Goal: Check status: Check status

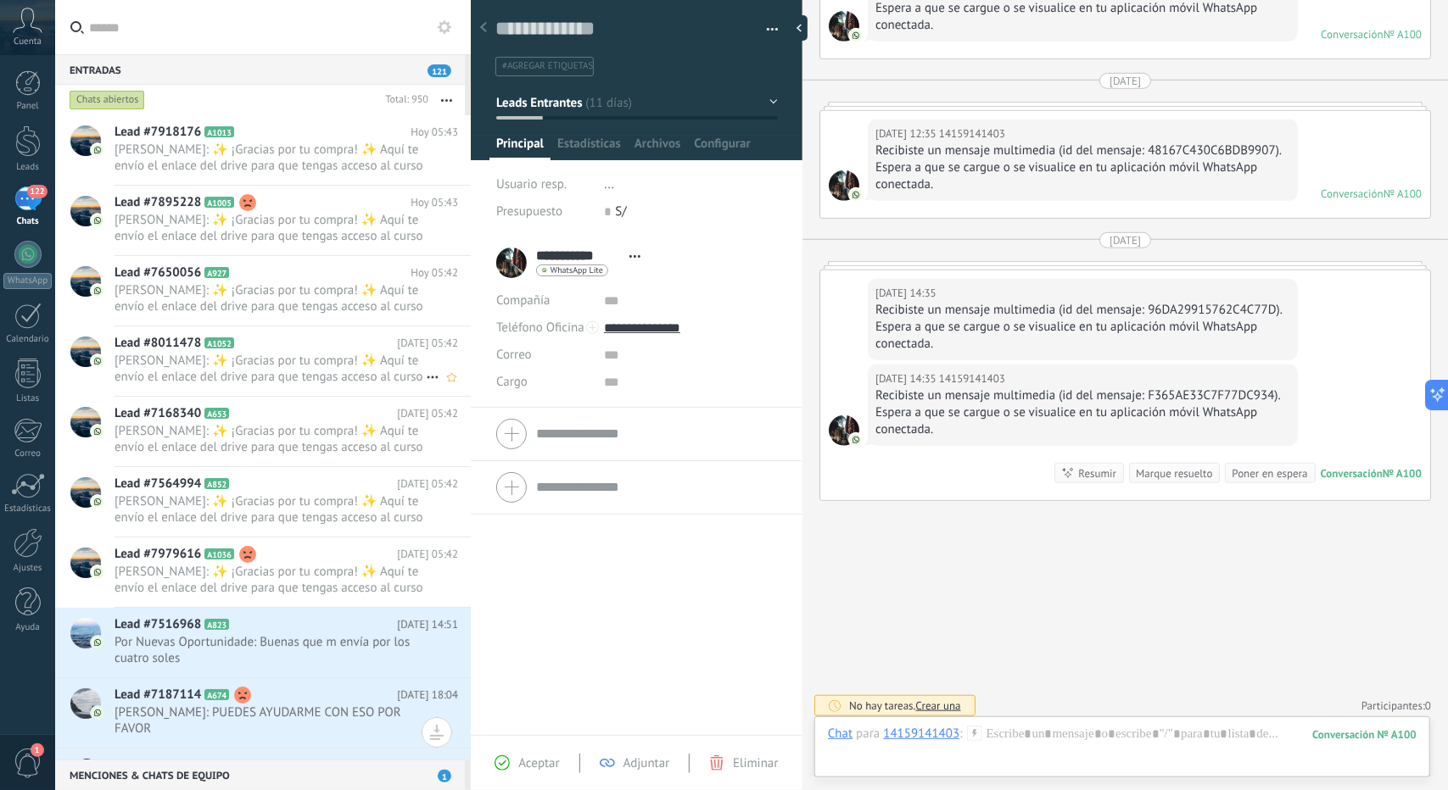
click at [295, 374] on span "[PERSON_NAME]: ✨ ¡Gracias por tu compra! ✨ Aquí te envío el enlace del drive pa…" at bounding box center [269, 369] width 311 height 32
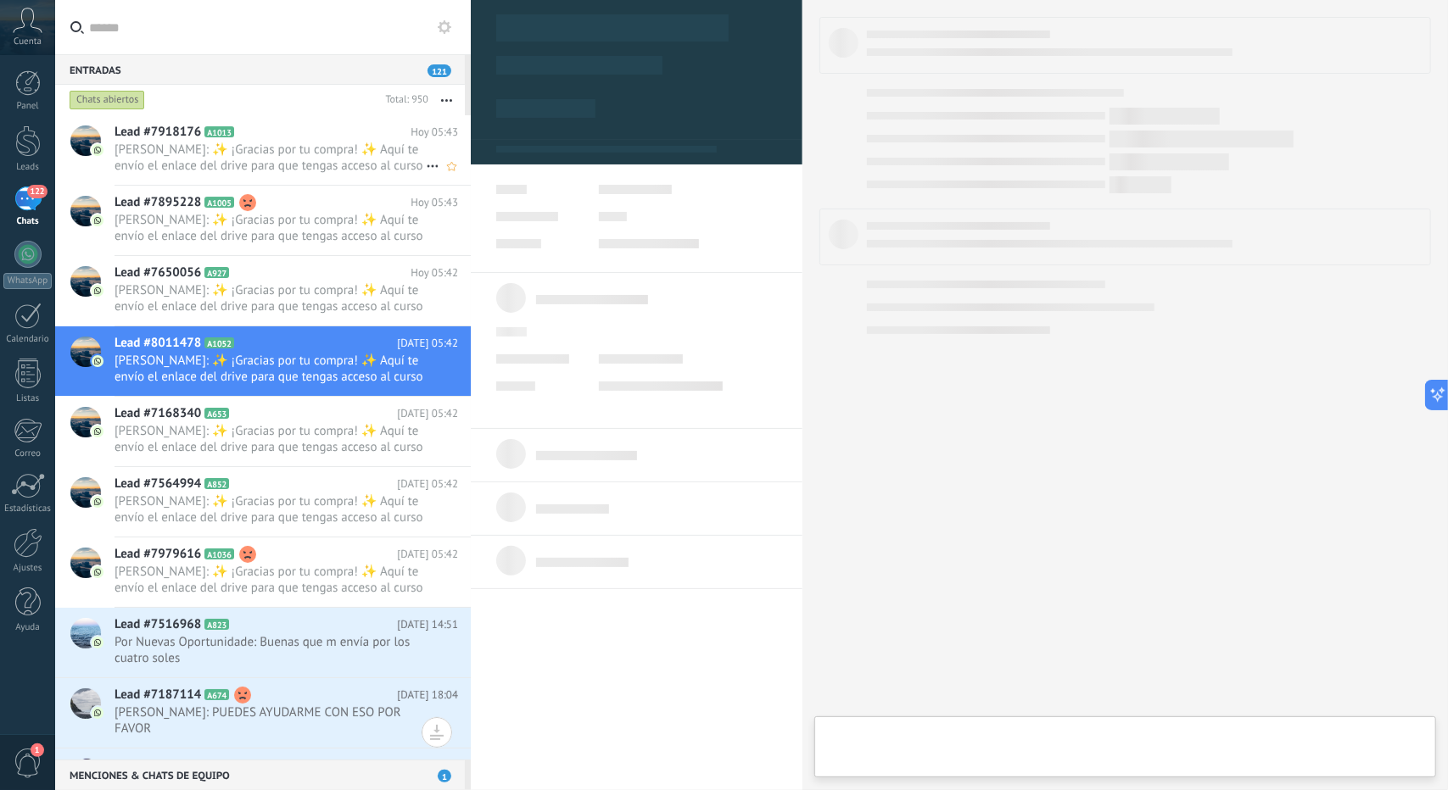
click at [257, 170] on span "[PERSON_NAME]: ✨ ¡Gracias por tu compra! ✨ Aquí te envío el enlace del drive pa…" at bounding box center [269, 158] width 311 height 32
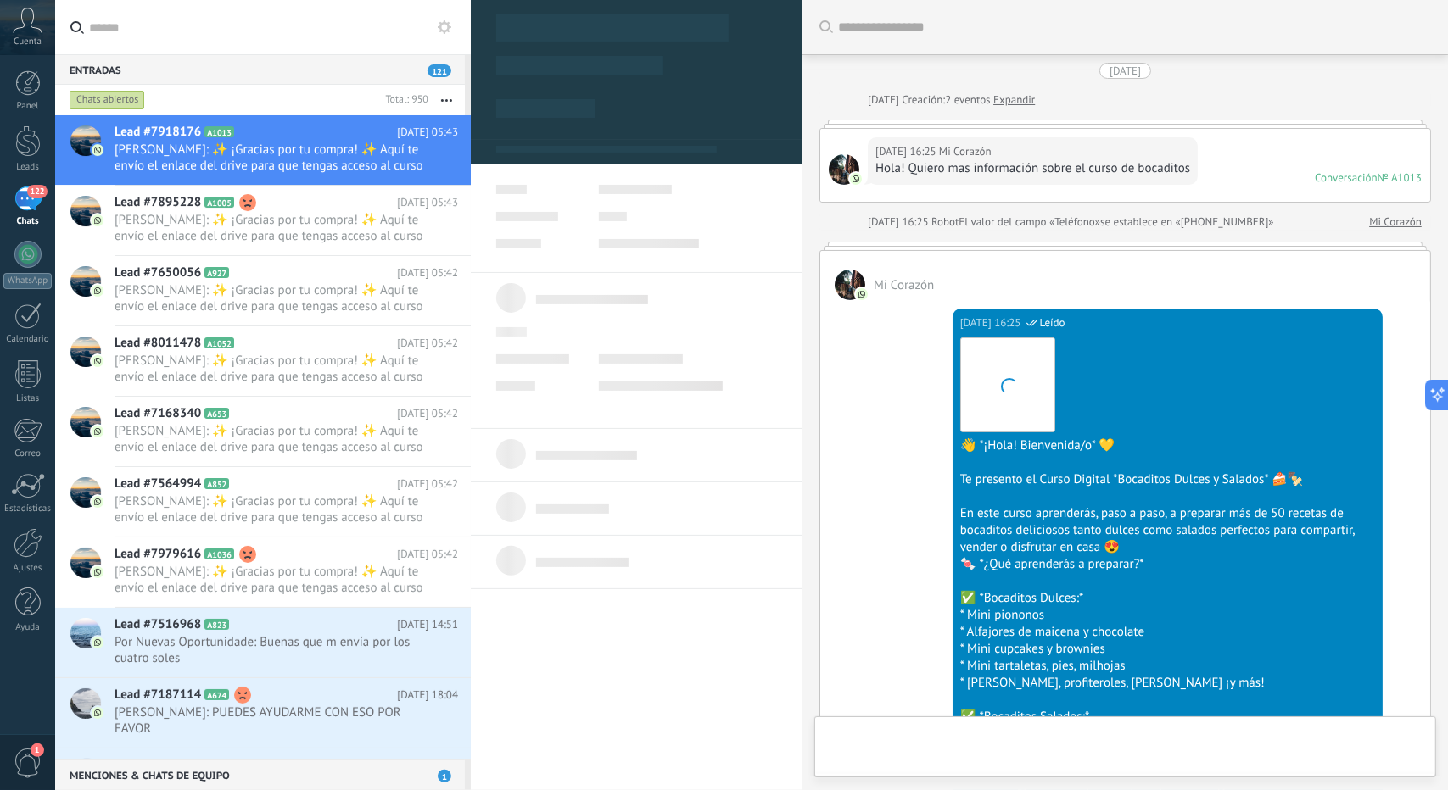
scroll to position [3074, 0]
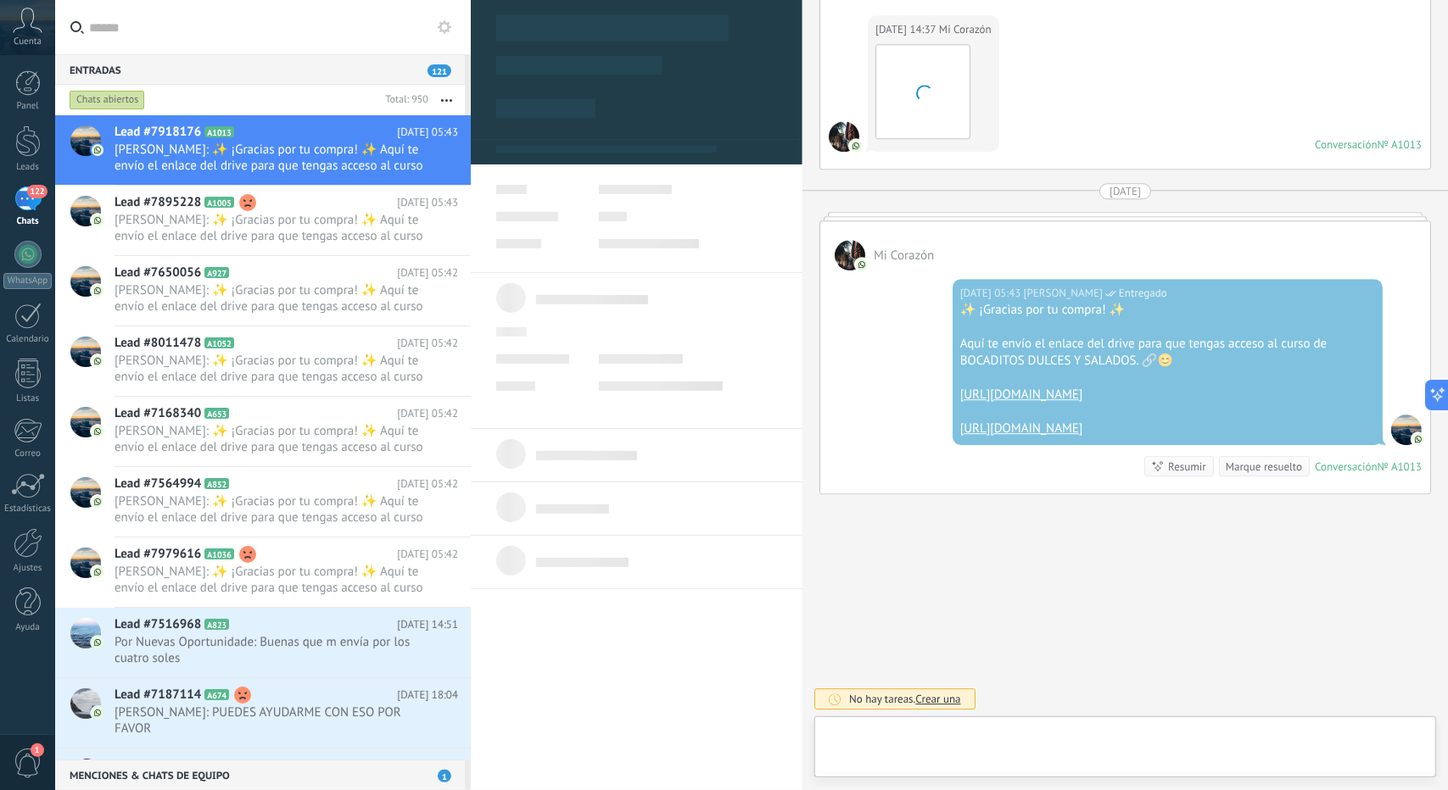
type textarea "**********"
